Goal: Information Seeking & Learning: Understand process/instructions

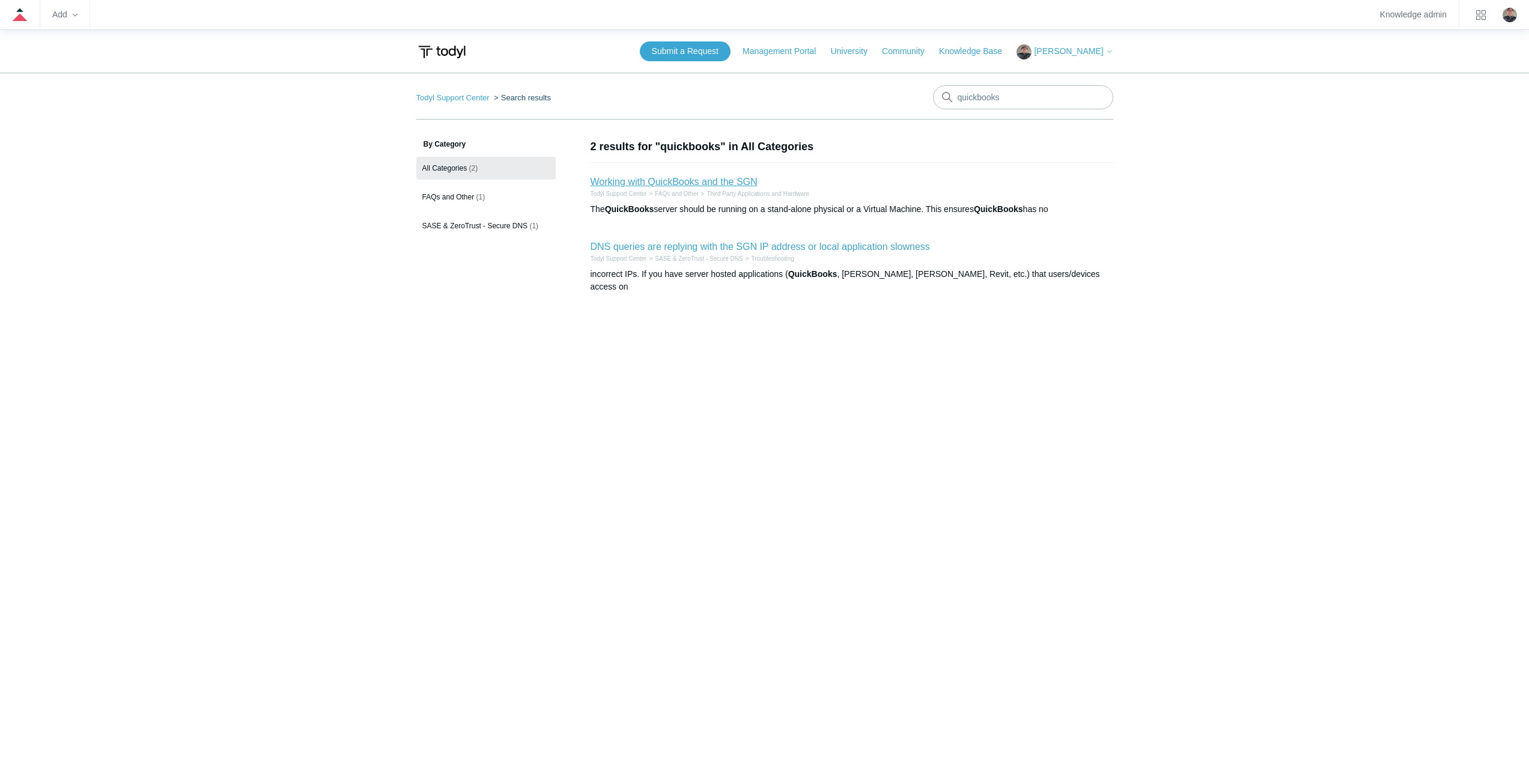
click at [646, 177] on link "Working with QuickBooks and the SGN" at bounding box center [674, 181] width 167 height 10
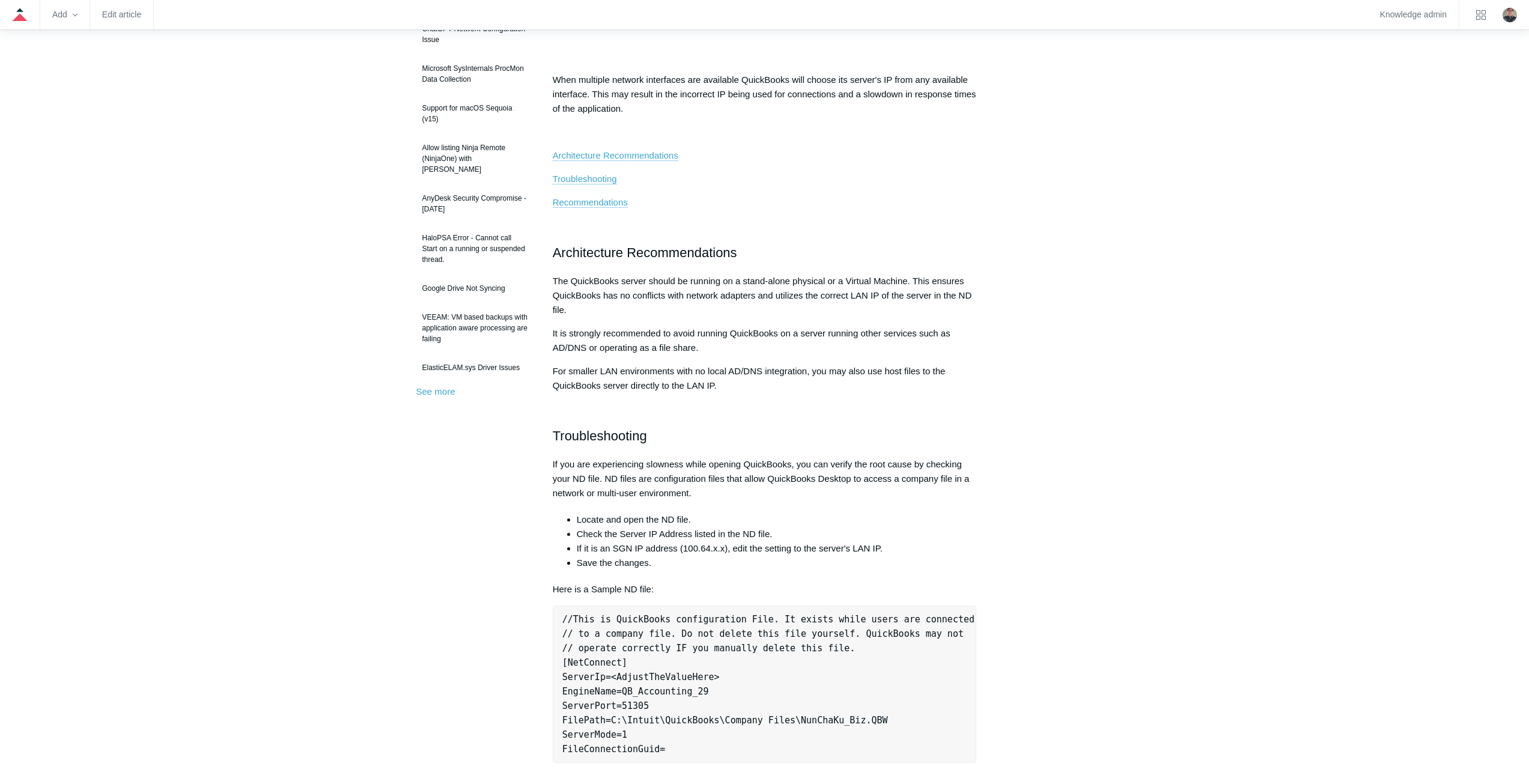
scroll to position [180, 0]
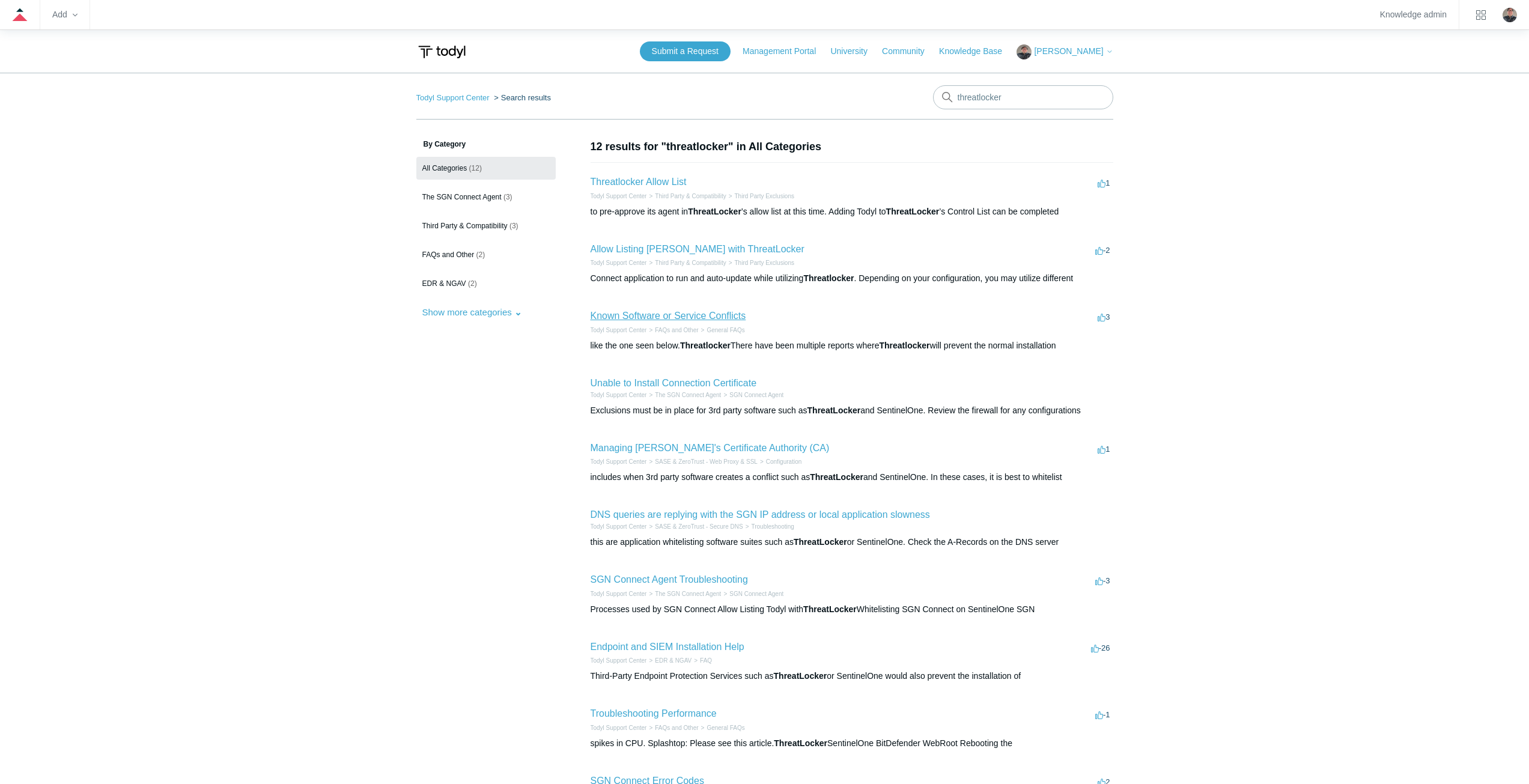
click at [648, 312] on link "Known Software or Service Conflicts" at bounding box center [668, 316] width 155 height 10
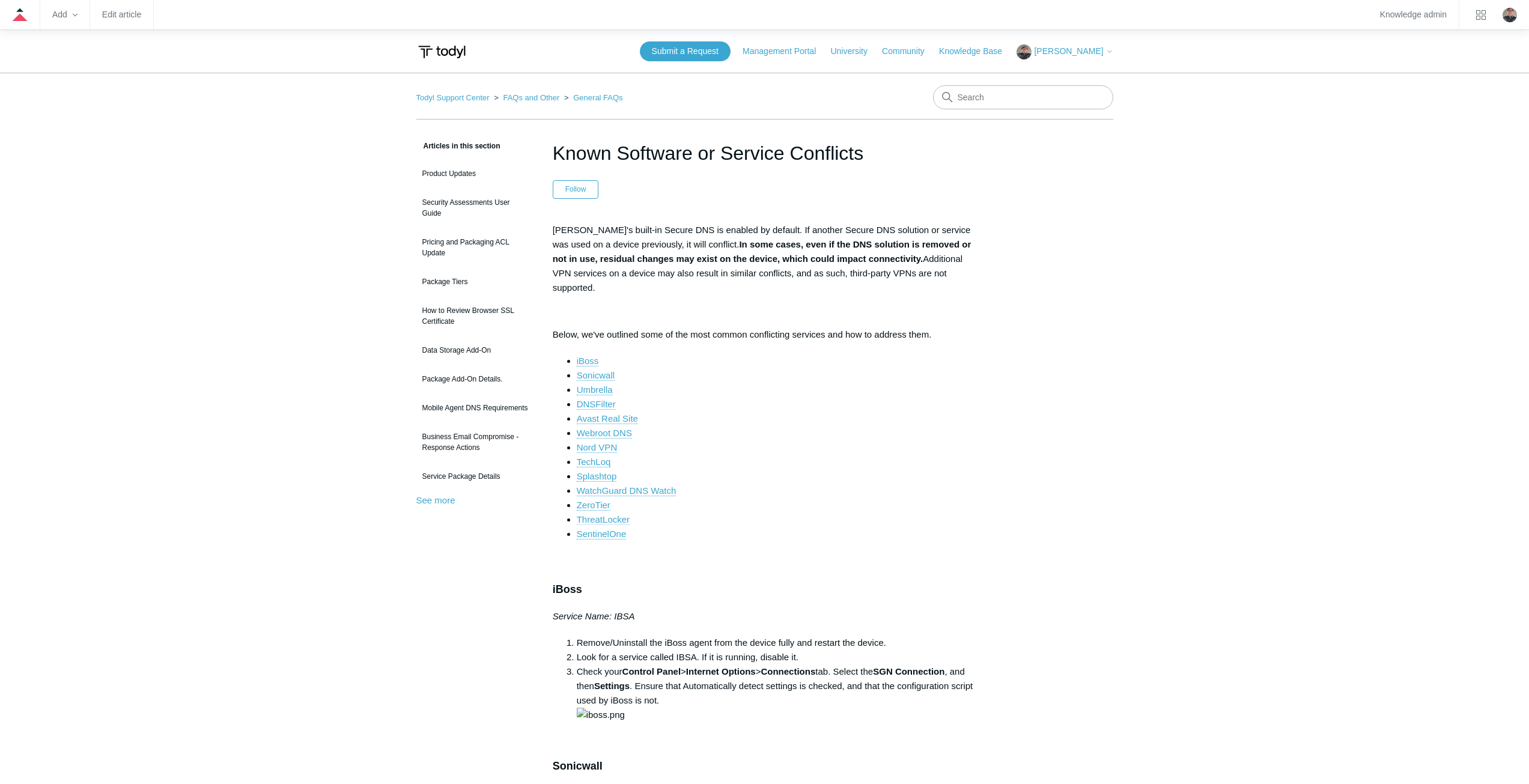
click at [606, 514] on link "ThreatLocker" at bounding box center [603, 519] width 53 height 11
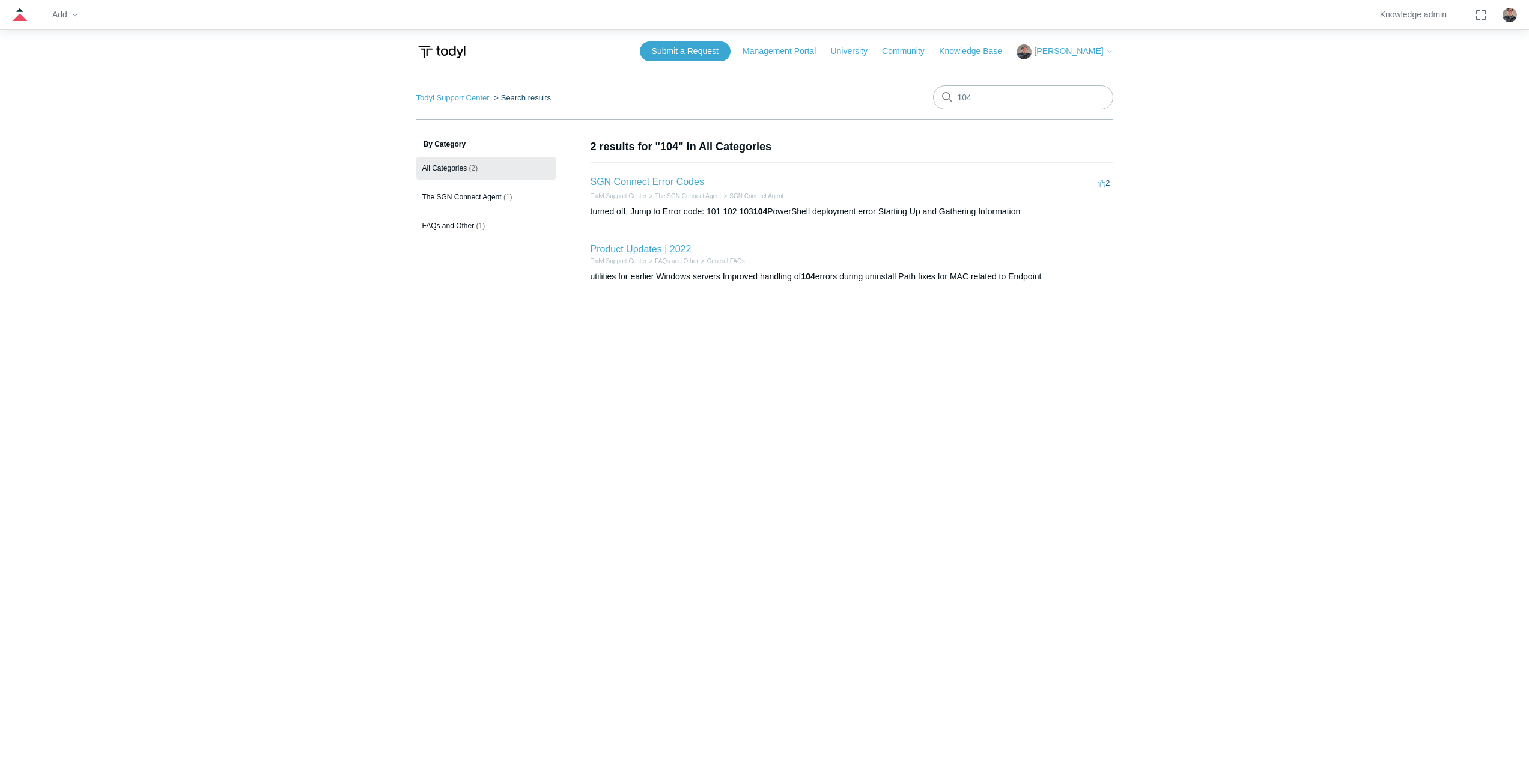
click at [629, 182] on link "SGN Connect Error Codes" at bounding box center [648, 181] width 114 height 10
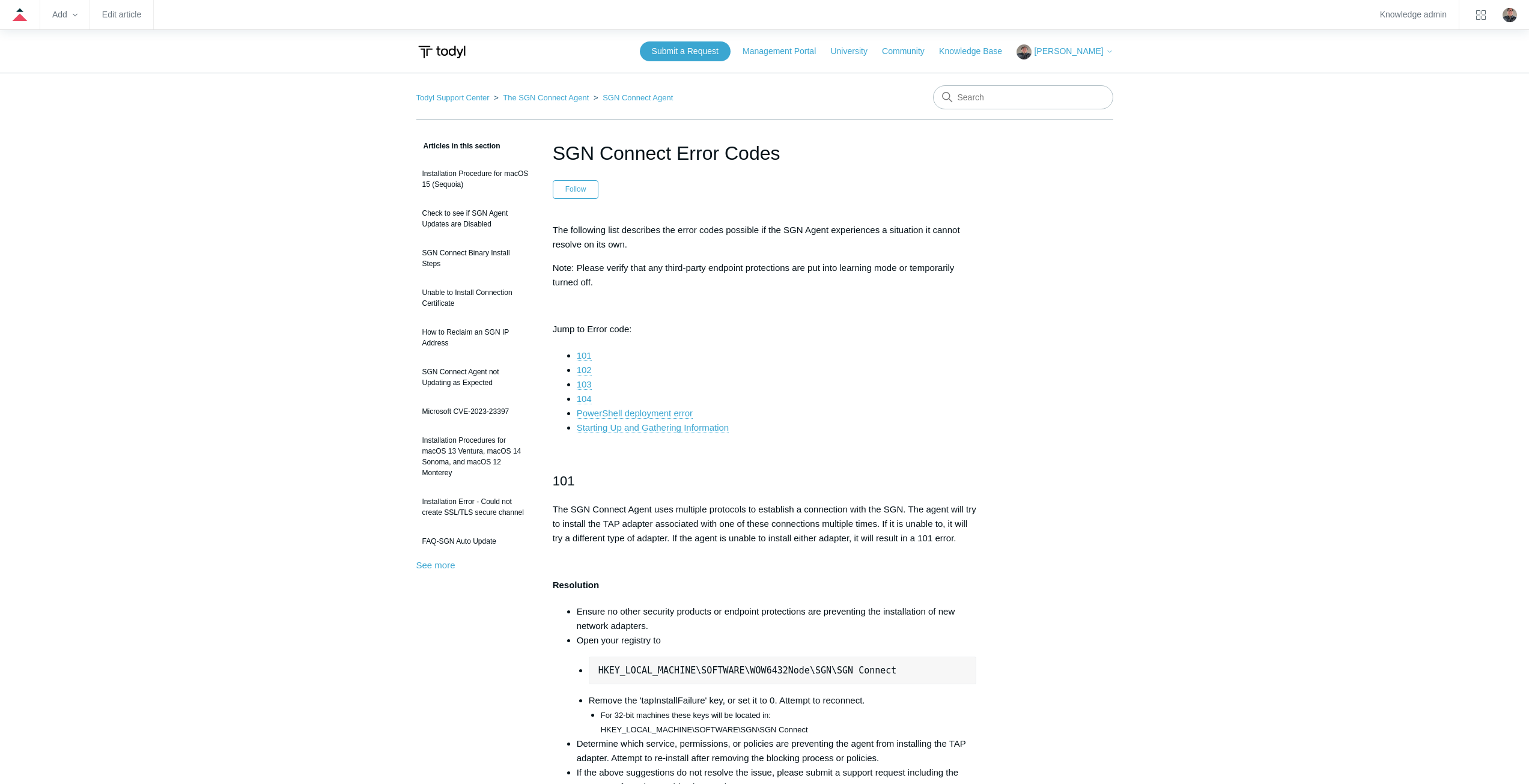
click at [585, 397] on link "104" at bounding box center [584, 399] width 15 height 11
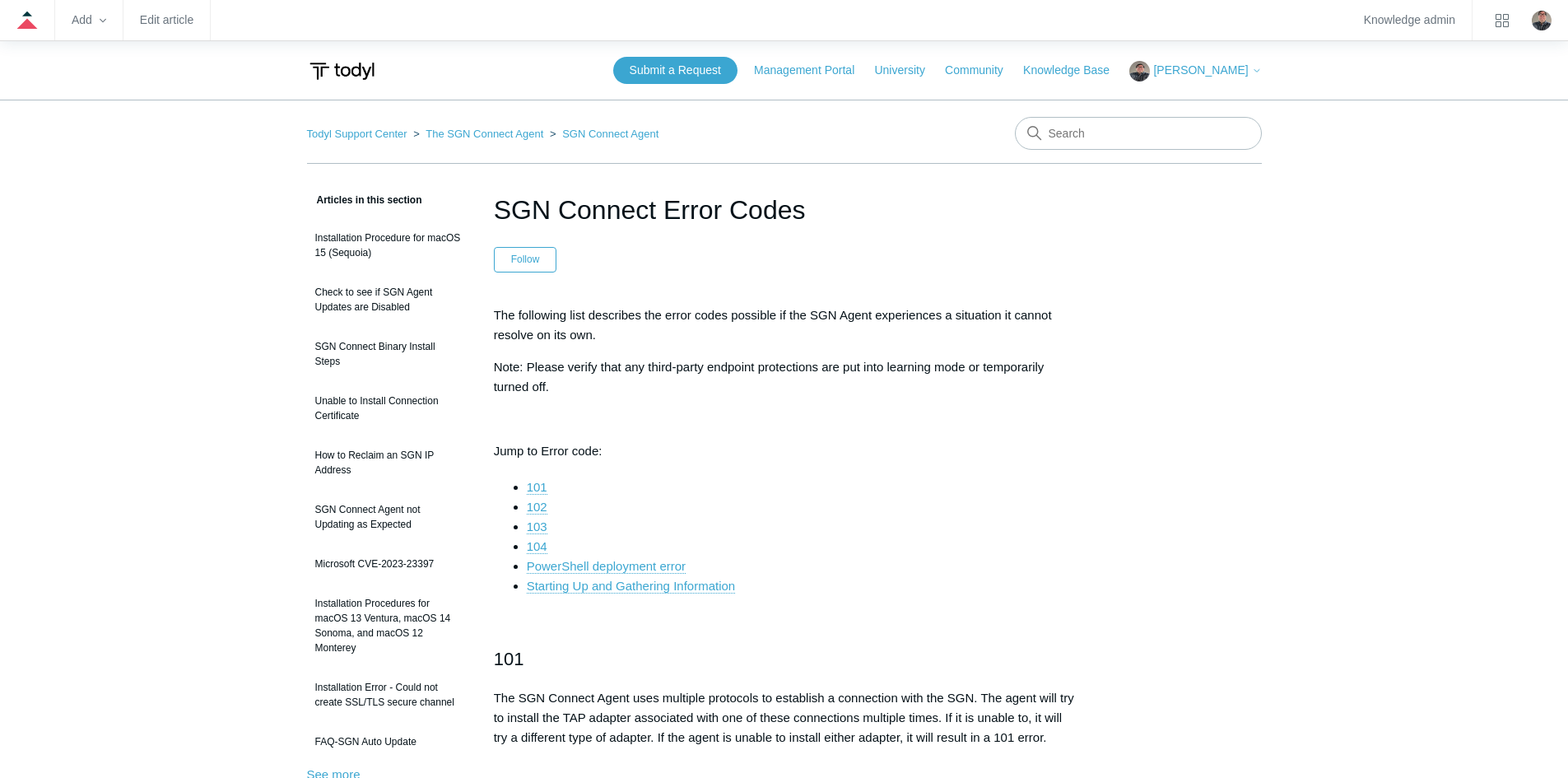
scroll to position [2721, 0]
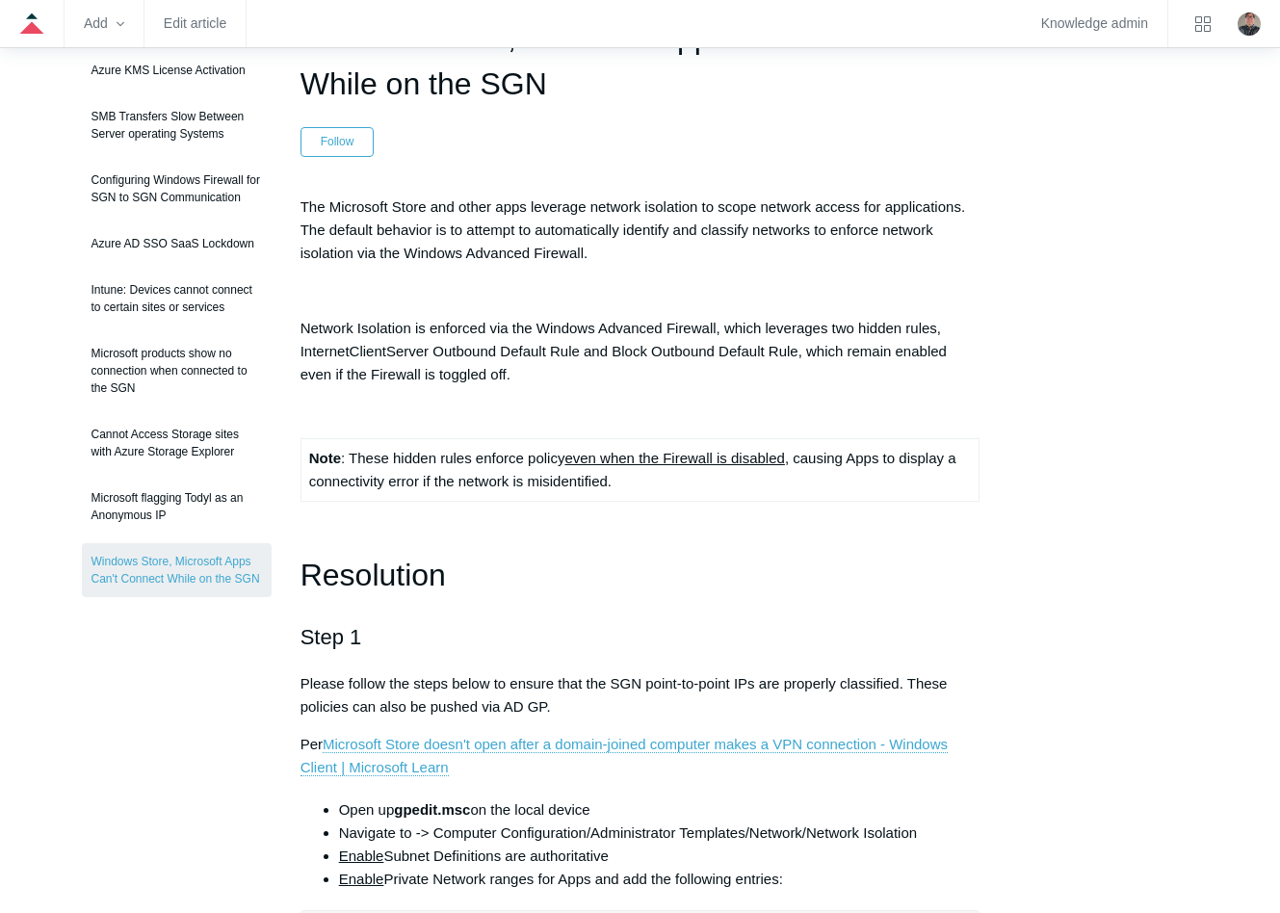
scroll to position [96, 0]
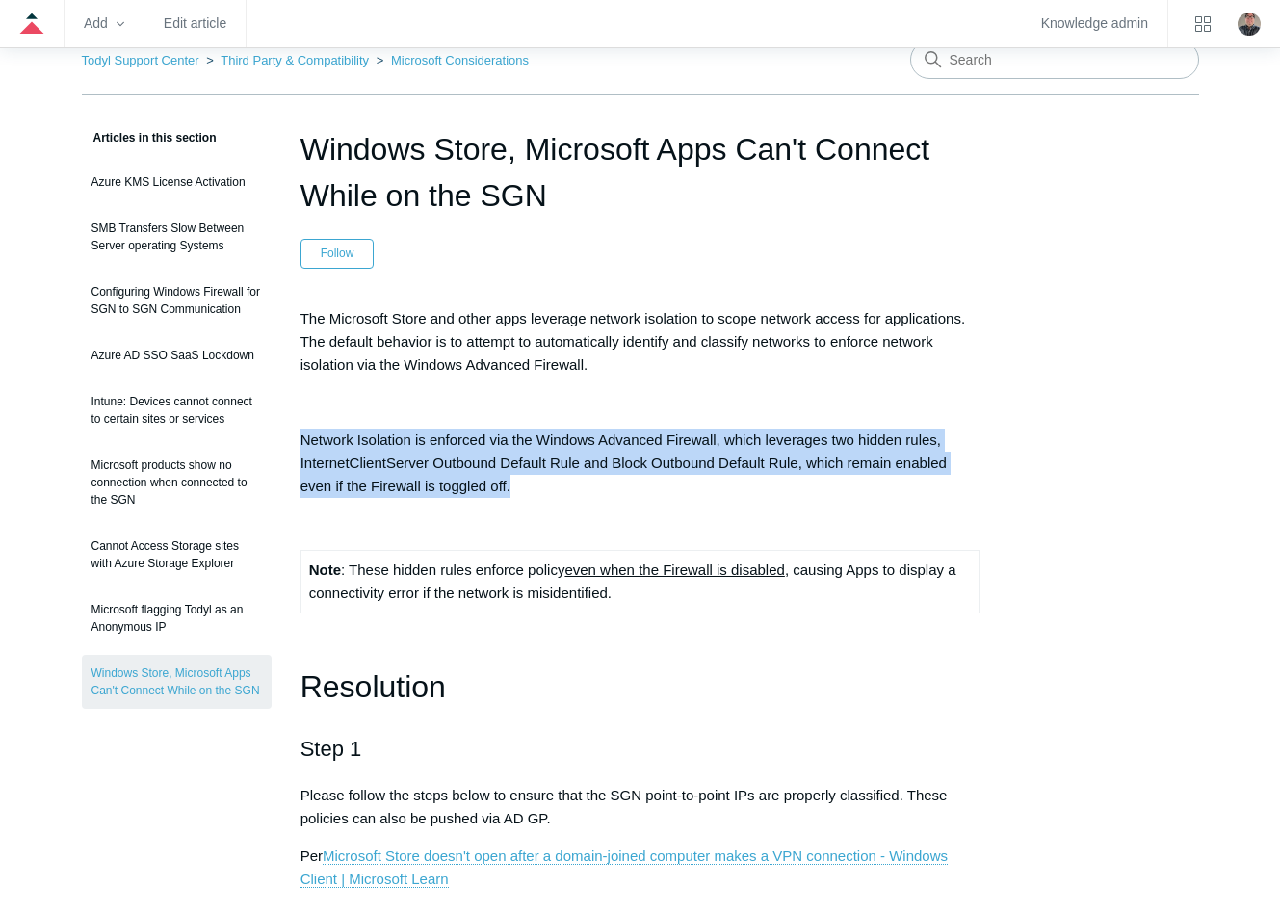
drag, startPoint x: 528, startPoint y: 484, endPoint x: 297, endPoint y: 444, distance: 234.6
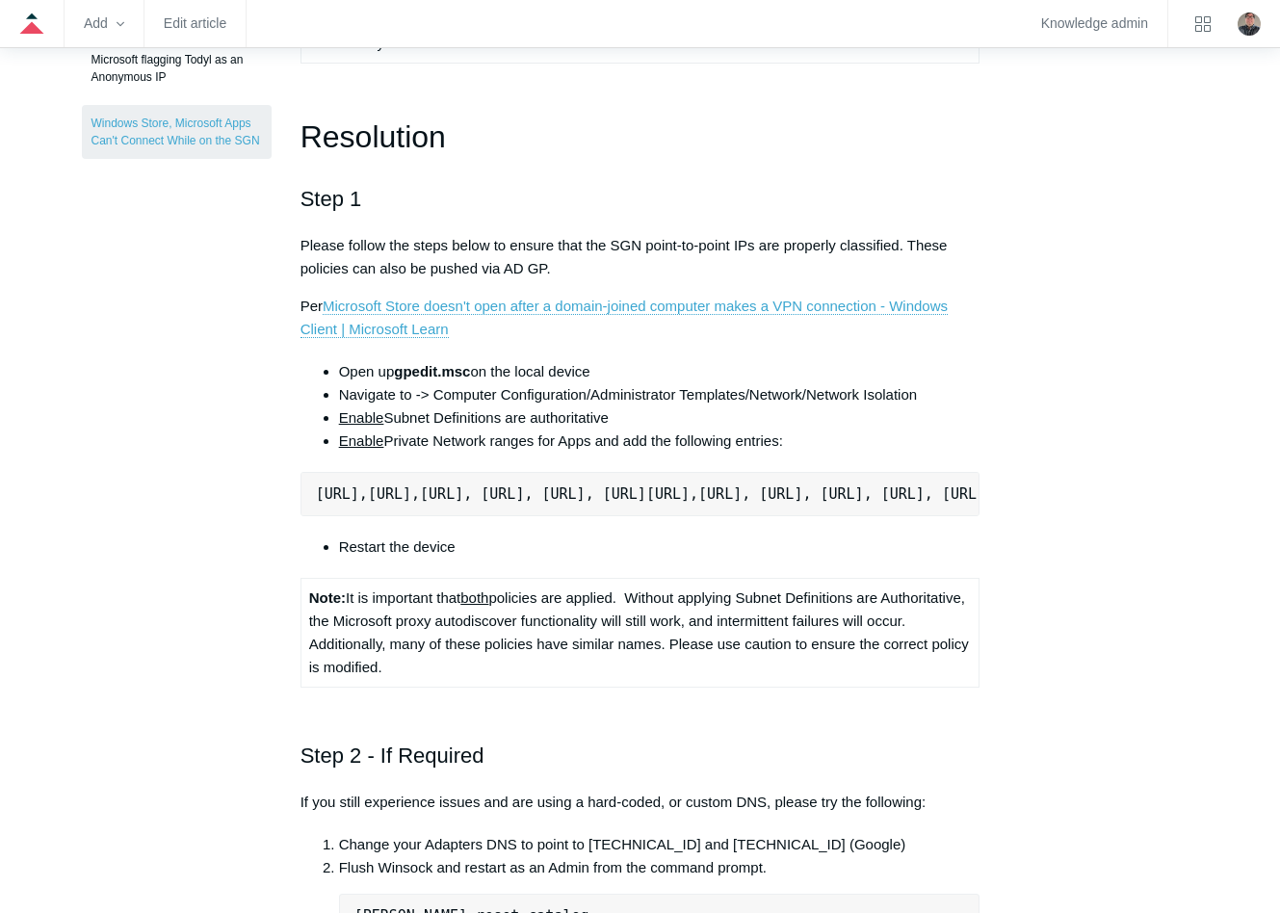
scroll to position [578, 0]
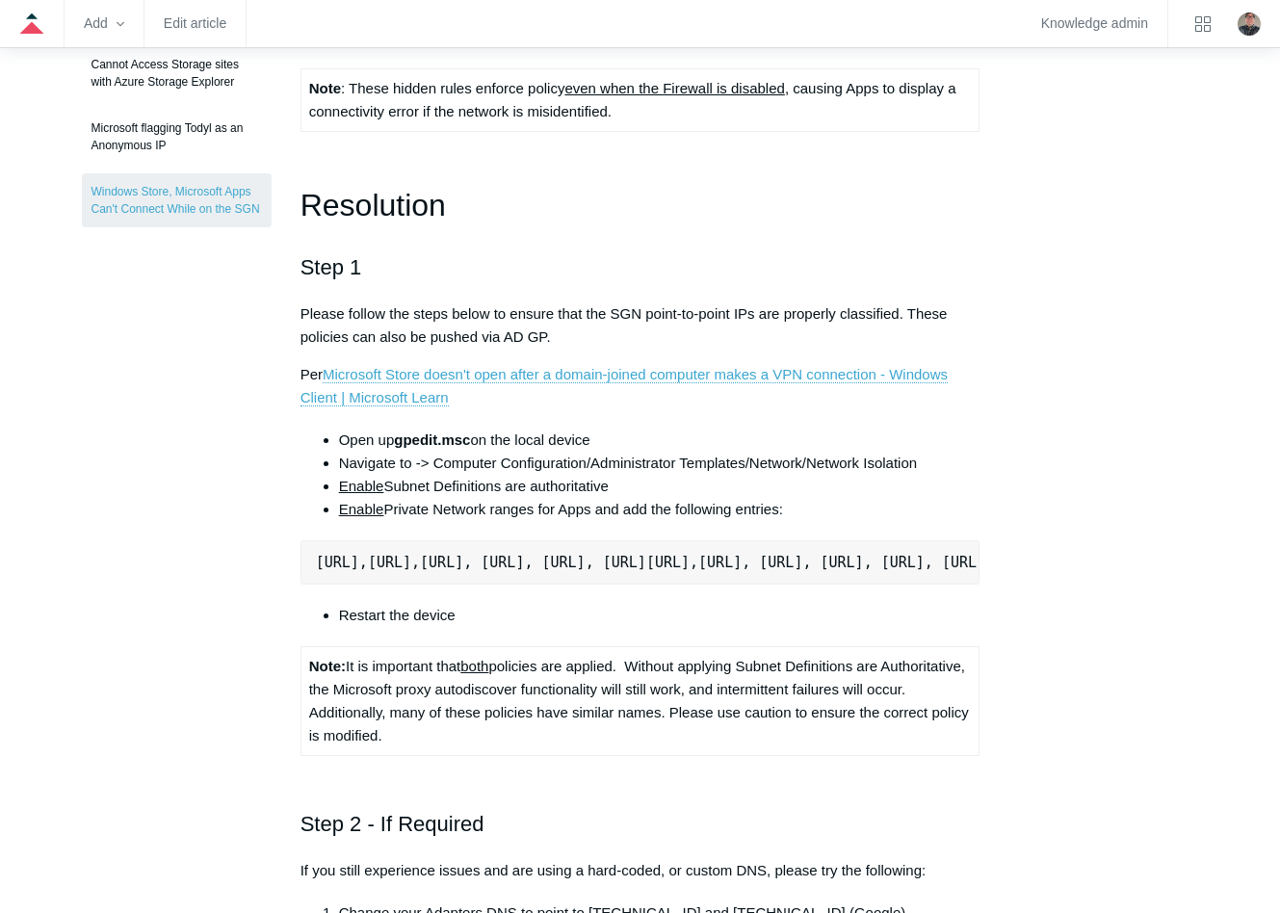
click at [128, 611] on aside "Articles in this section Azure KMS License Activation SMB Transfers Slow Betwee…" at bounding box center [177, 747] width 190 height 2204
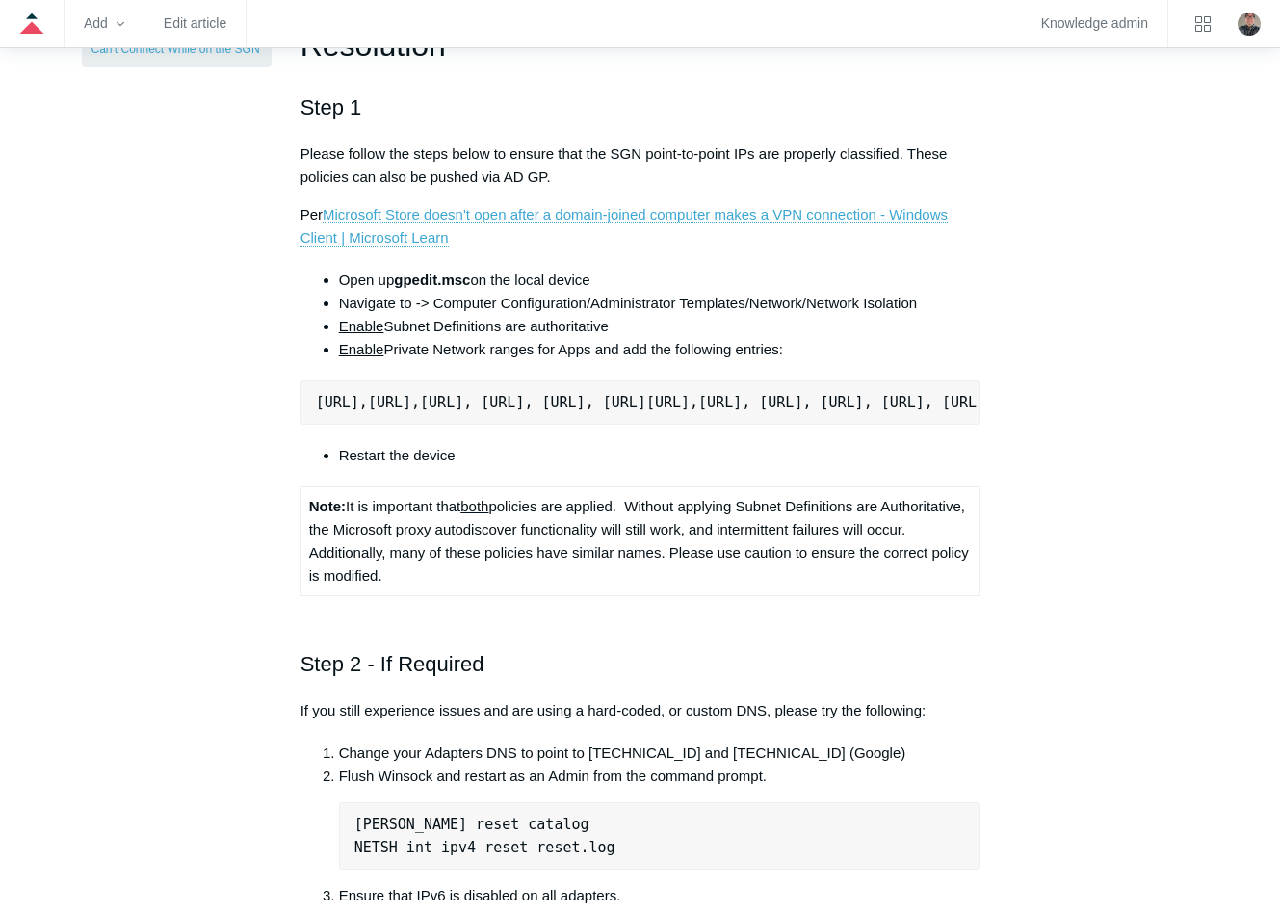
scroll to position [770, 0]
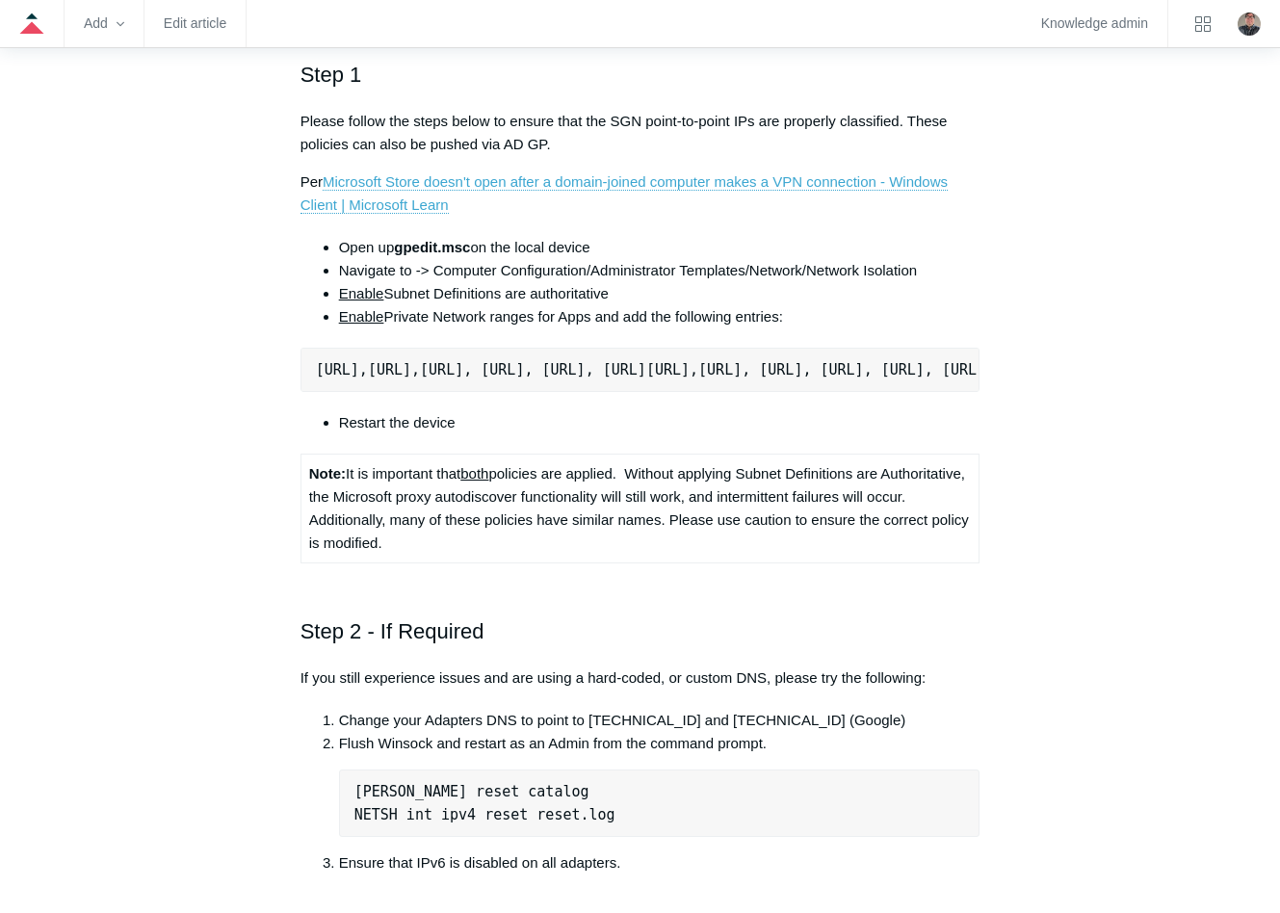
drag, startPoint x: 492, startPoint y: 551, endPoint x: 305, endPoint y: 553, distance: 186.8
click at [305, 553] on td "Note: It is important that both policies are applied. Without applying Subnet D…" at bounding box center [639, 508] width 679 height 109
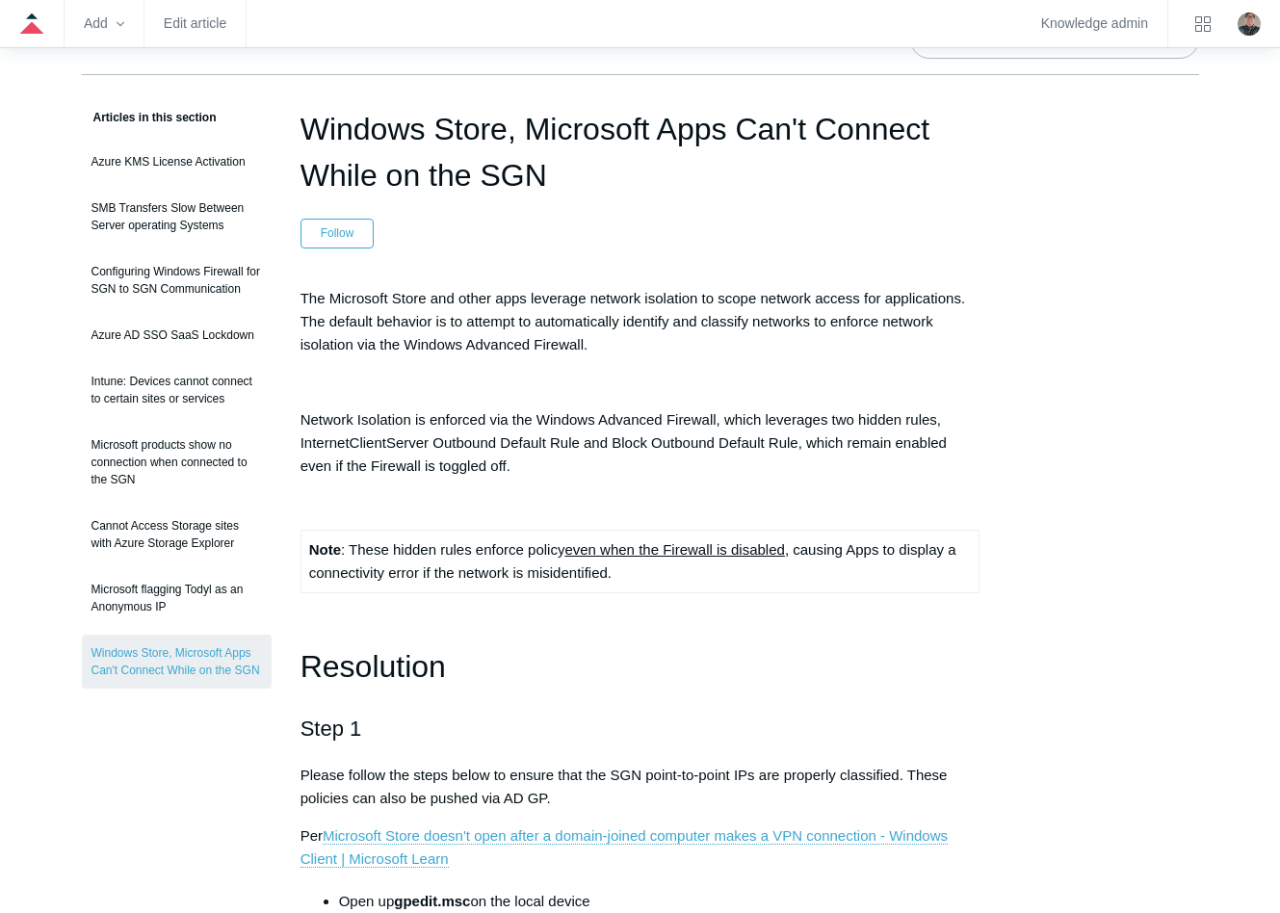
scroll to position [96, 0]
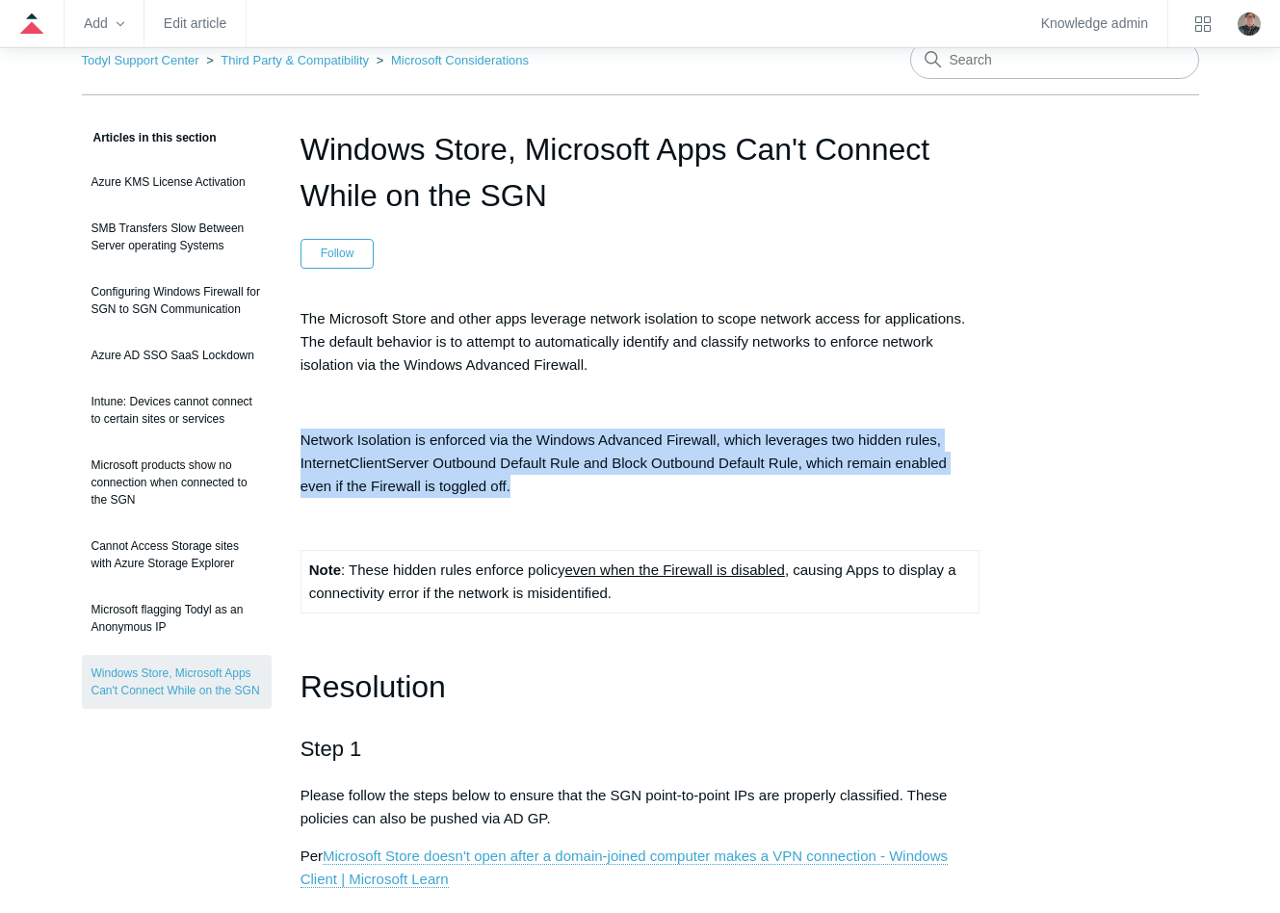
drag, startPoint x: 523, startPoint y: 483, endPoint x: 304, endPoint y: 445, distance: 222.0
click at [304, 445] on p "Network Isolation is enforced via the Windows Advanced Firewall, which leverage…" at bounding box center [640, 463] width 680 height 69
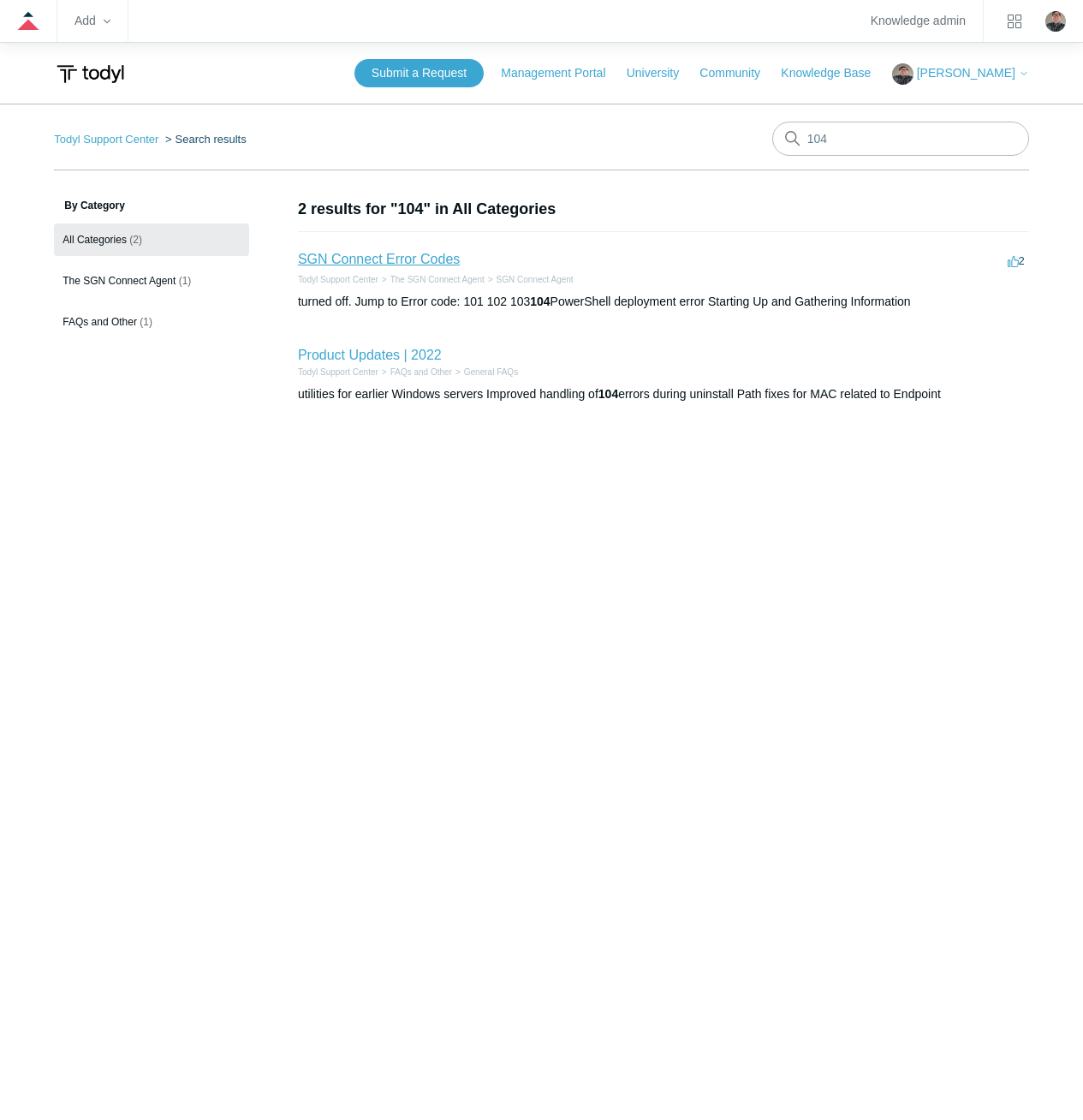
click at [429, 260] on link "SGN Connect Error Codes" at bounding box center [379, 259] width 162 height 14
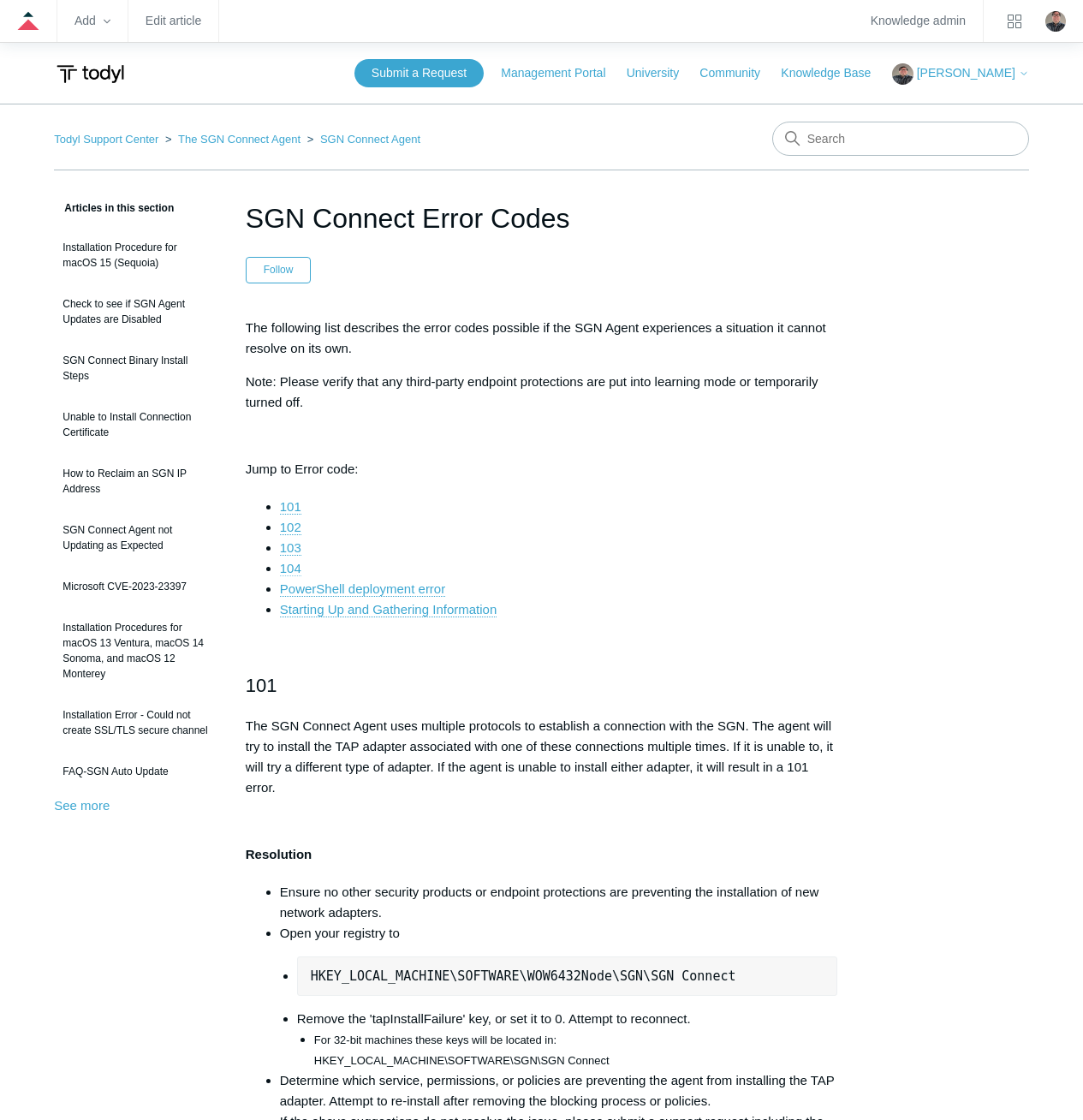
click at [295, 564] on link "104" at bounding box center [291, 568] width 21 height 15
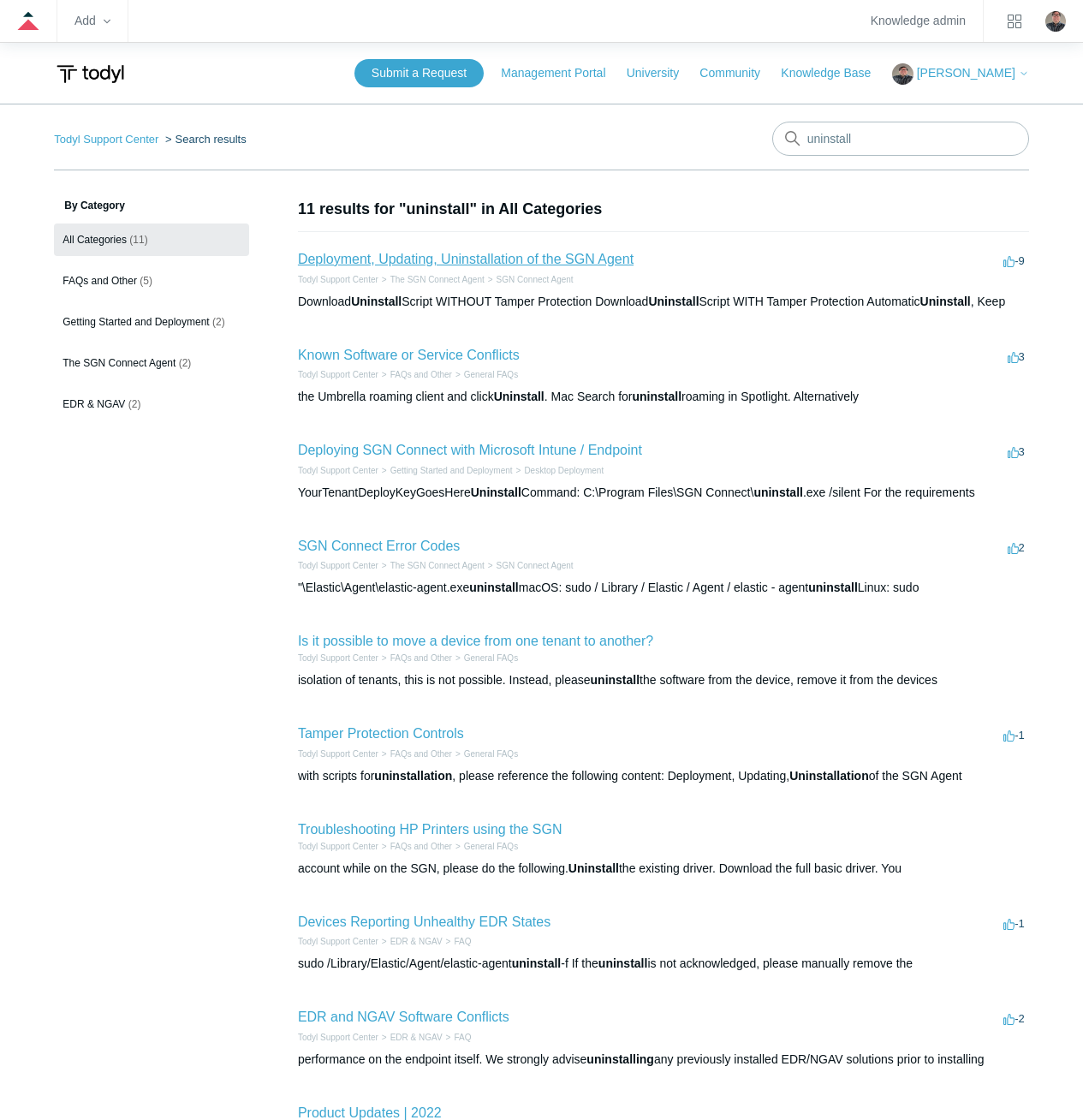
click at [434, 266] on link "Deployment, Updating, Uninstallation of the SGN Agent" at bounding box center [465, 259] width 335 height 14
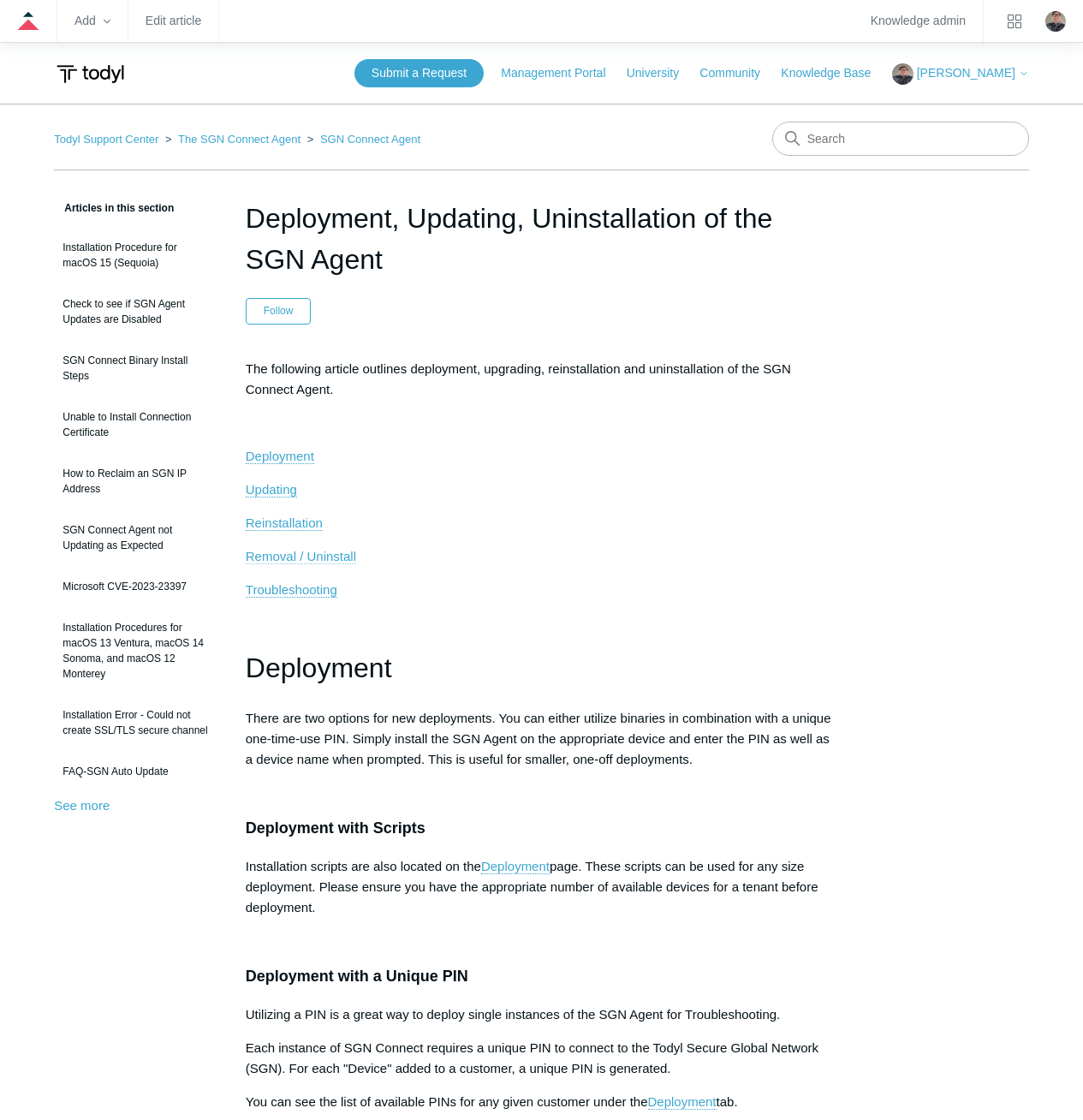
click at [260, 556] on span "Removal / Uninstall" at bounding box center [301, 556] width 110 height 14
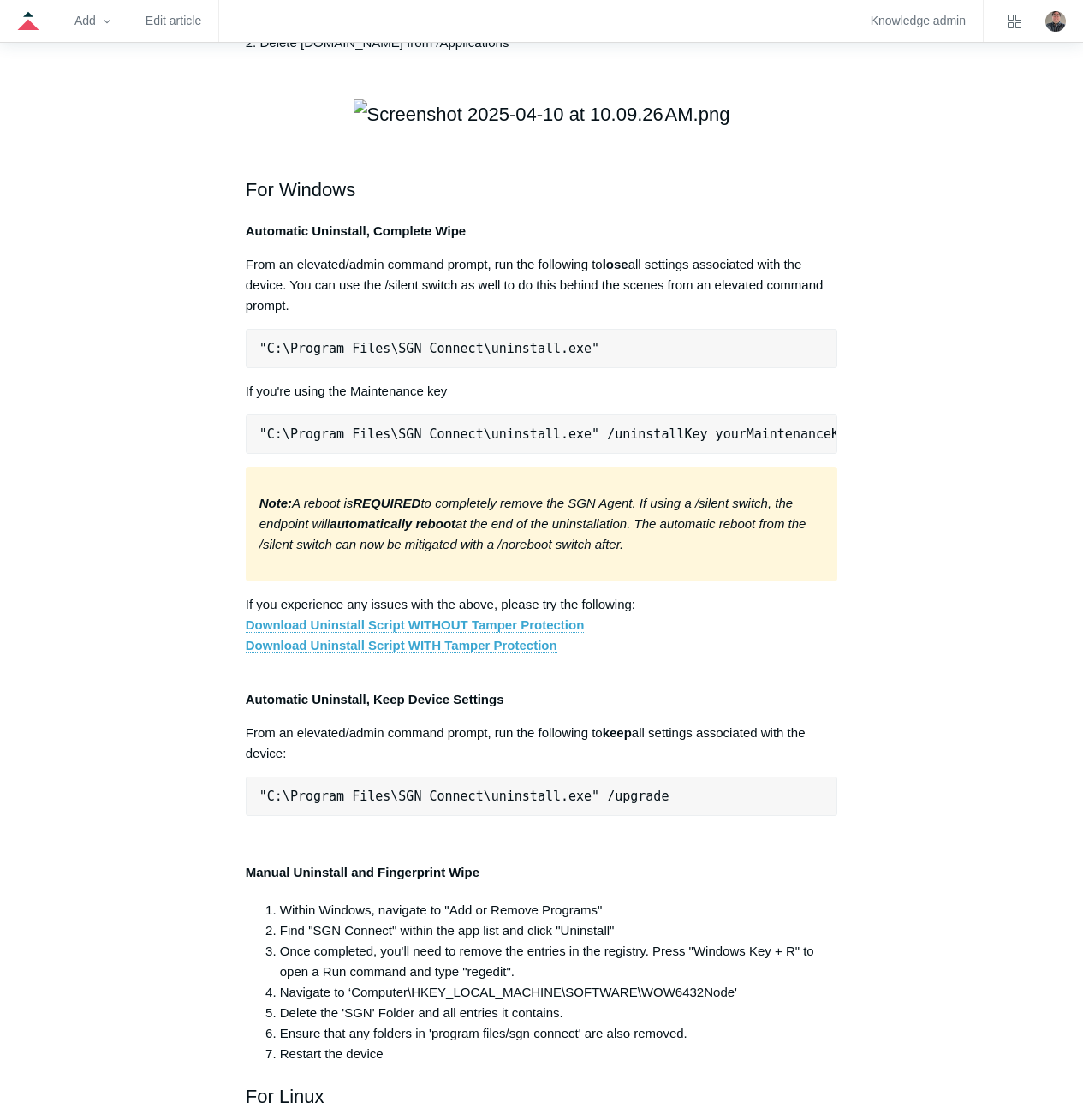
scroll to position [2749, 0]
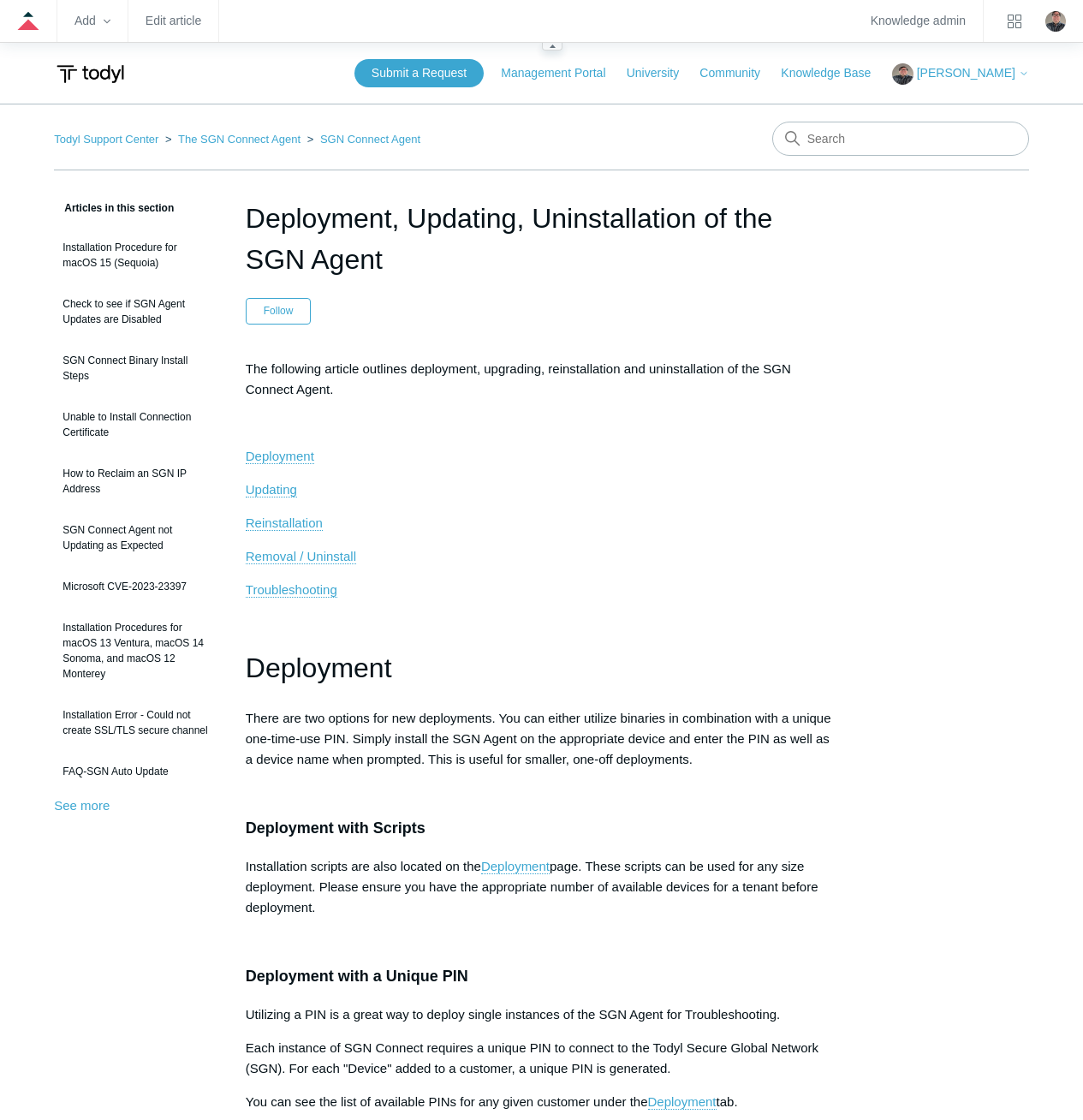
scroll to position [2749, 0]
